Goal: Task Accomplishment & Management: Manage account settings

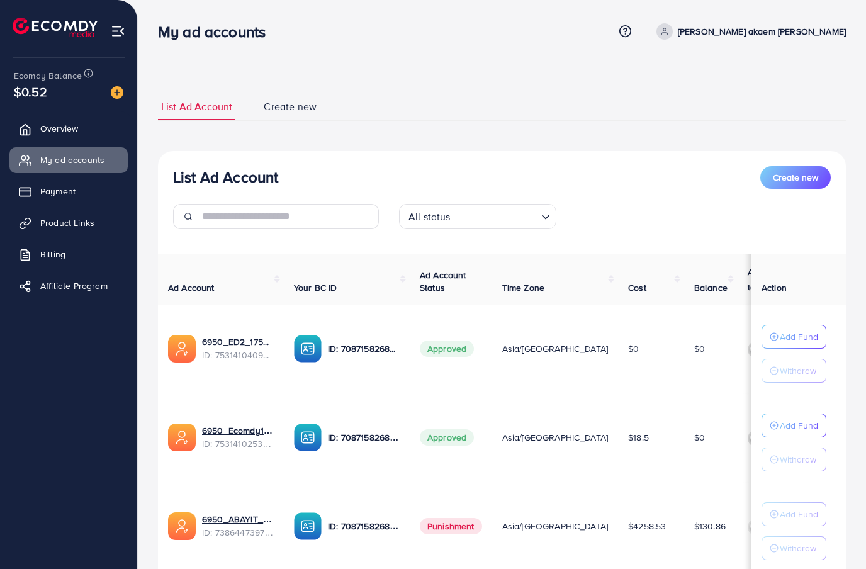
click at [84, 188] on link "Payment" at bounding box center [68, 191] width 118 height 25
click at [84, 187] on link "Payment" at bounding box center [68, 191] width 118 height 25
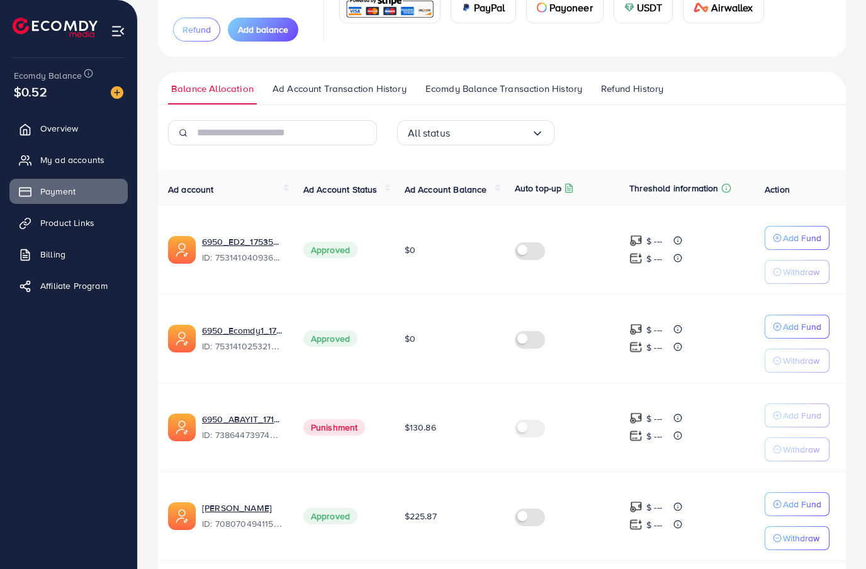
click at [803, 505] on p "Add Fund" at bounding box center [802, 504] width 38 height 15
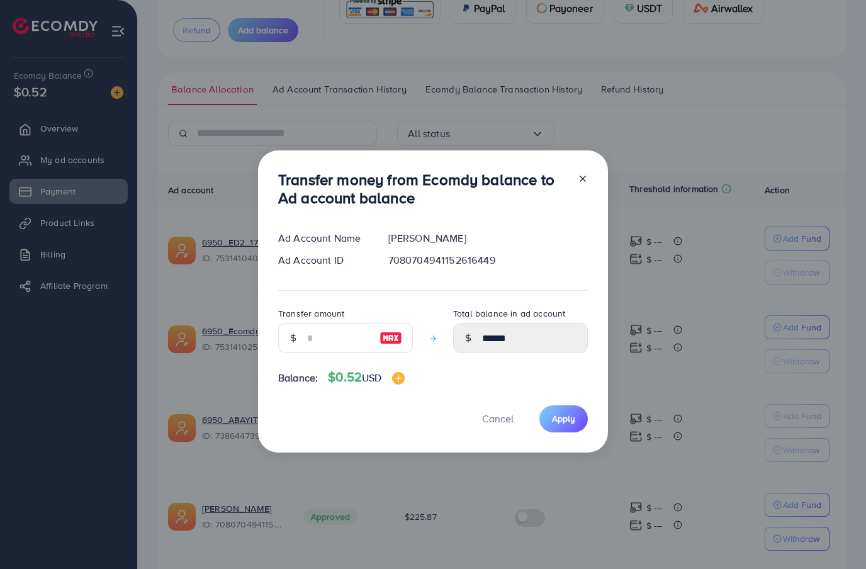
click at [506, 432] on button "Cancel" at bounding box center [497, 418] width 63 height 27
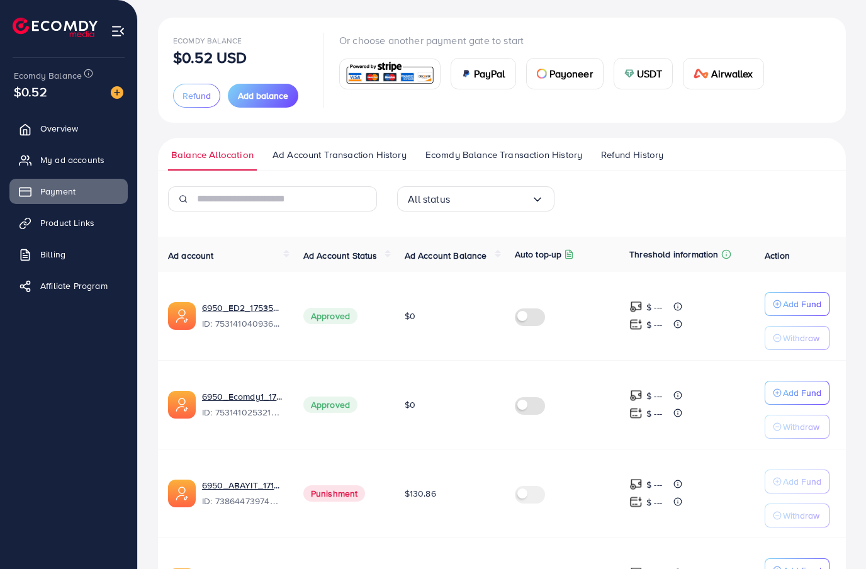
scroll to position [0, 0]
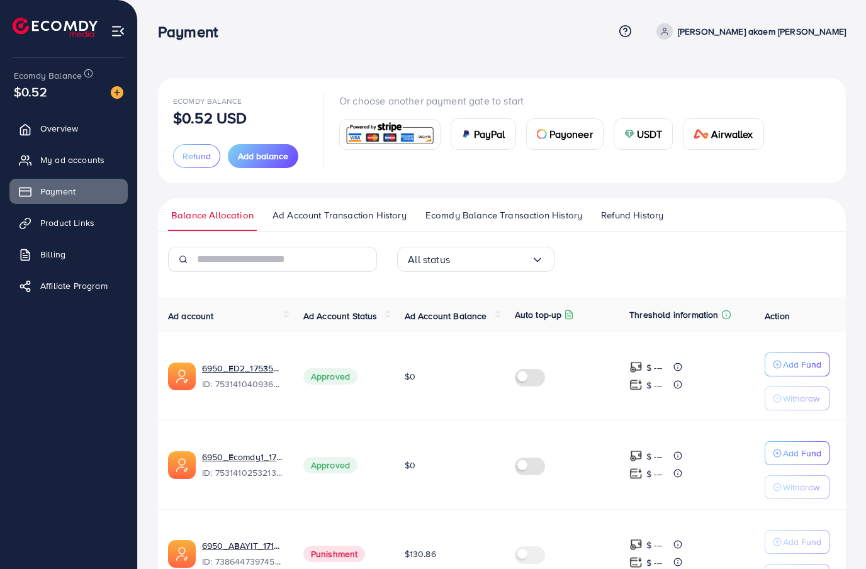
click at [101, 155] on span "My ad accounts" at bounding box center [72, 160] width 64 height 13
